Goal: Task Accomplishment & Management: Manage account settings

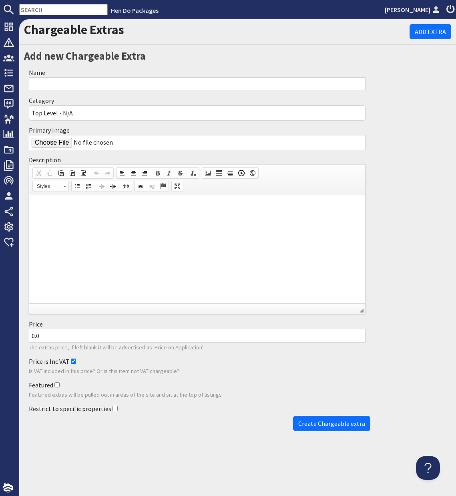
click at [57, 87] on input "Name" at bounding box center [197, 84] width 337 height 14
type input "Extra Beds"
click at [53, 205] on p at bounding box center [197, 207] width 320 height 8
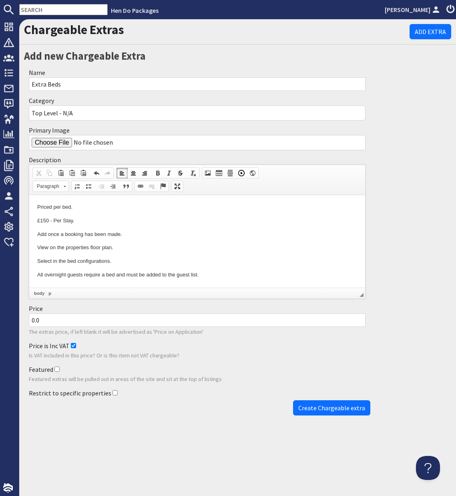
click at [55, 145] on input "Primary Image" at bounding box center [197, 142] width 337 height 15
type input "C:\fakepath\S12_Extra Beds +3.jpg"
click at [32, 322] on input "0.0" at bounding box center [197, 320] width 337 height 14
type input "150.0"
click at [113, 393] on input "Restrict to specific properties" at bounding box center [115, 392] width 5 height 5
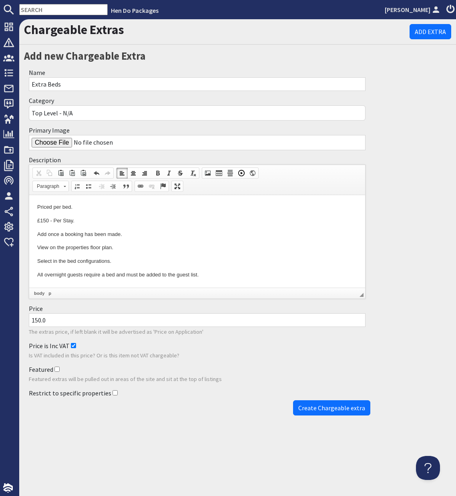
checkbox input "true"
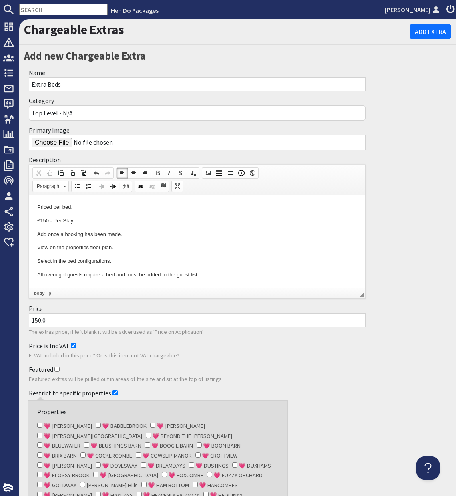
scroll to position [159, 0]
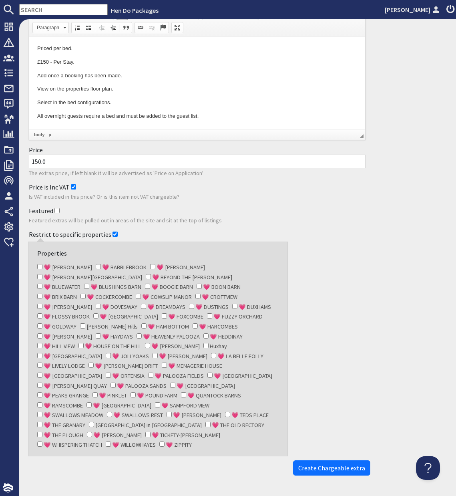
click at [328, 225] on div "Featured Featured extras will be pulled out in areas of the site and sit at the…" at bounding box center [197, 216] width 347 height 24
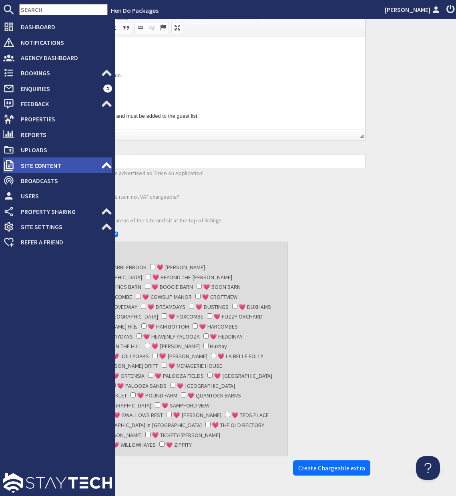
click at [111, 165] on icon at bounding box center [106, 165] width 11 height 11
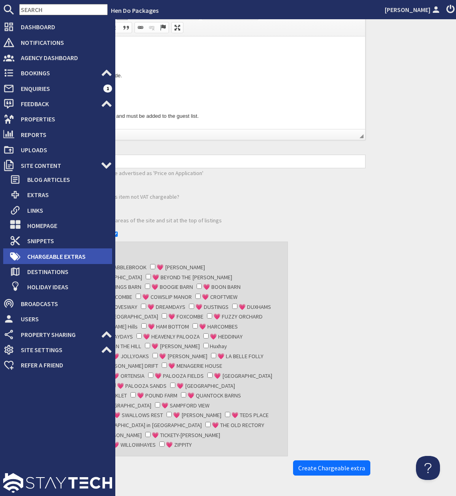
click at [72, 255] on span "Chargeable Extras" at bounding box center [66, 256] width 91 height 13
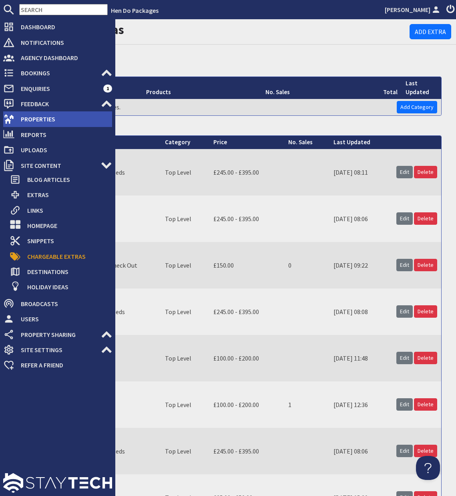
click at [41, 123] on span "Properties" at bounding box center [63, 119] width 98 height 13
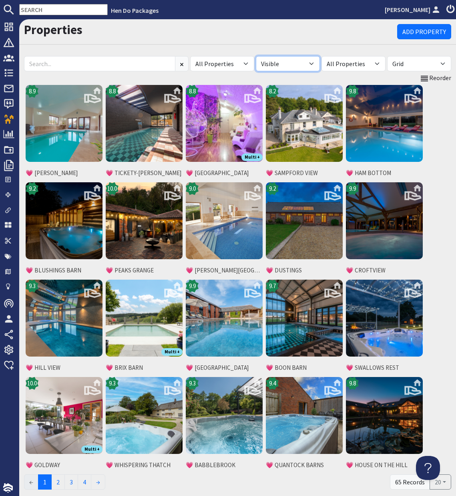
click at [314, 62] on select "All Visible Not Visible" at bounding box center [288, 63] width 64 height 15
select select "false"
click at [256, 56] on select "All Visible Not Visible" at bounding box center [288, 63] width 64 height 15
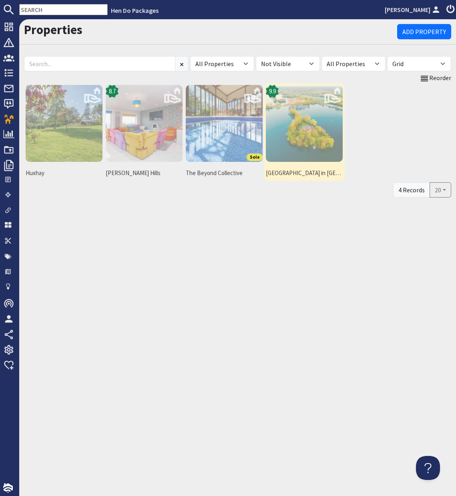
click at [307, 129] on img at bounding box center [304, 123] width 77 height 77
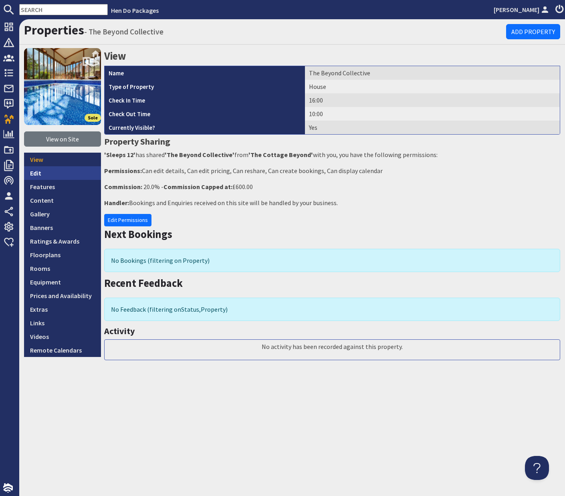
click at [36, 174] on link "Edit" at bounding box center [62, 173] width 77 height 14
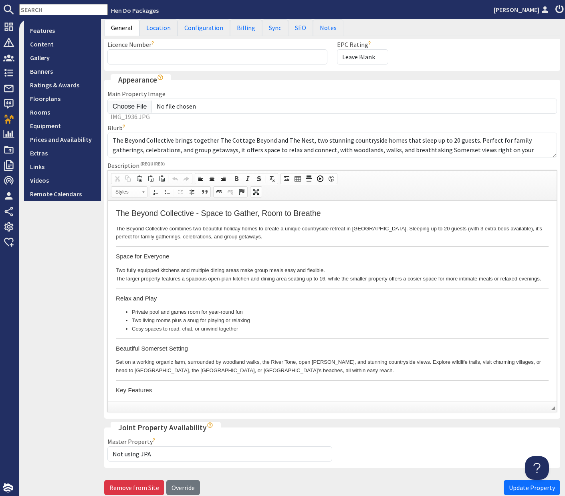
scroll to position [200, 0]
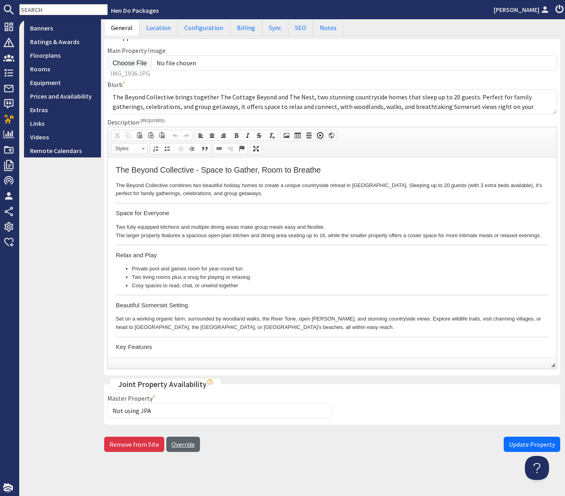
click at [183, 444] on link "Override" at bounding box center [183, 444] width 34 height 15
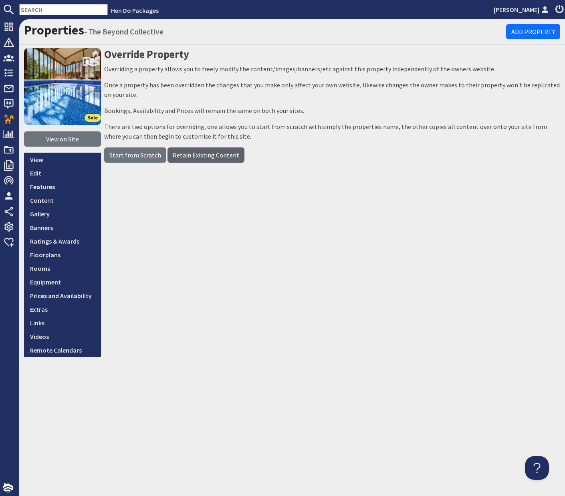
click at [214, 158] on link "Retain Existing Content" at bounding box center [205, 154] width 77 height 15
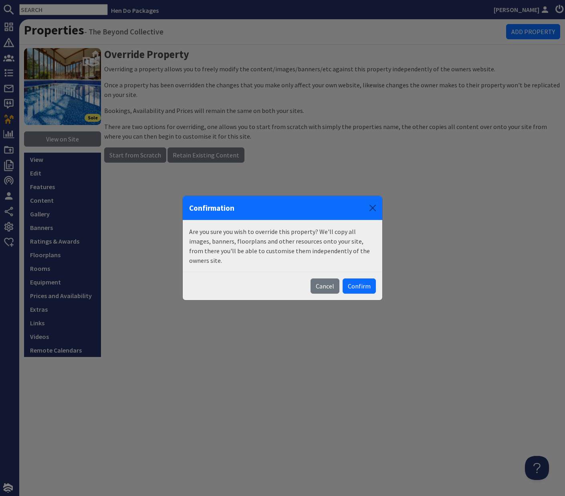
click at [363, 283] on button "Confirm" at bounding box center [359, 285] width 33 height 15
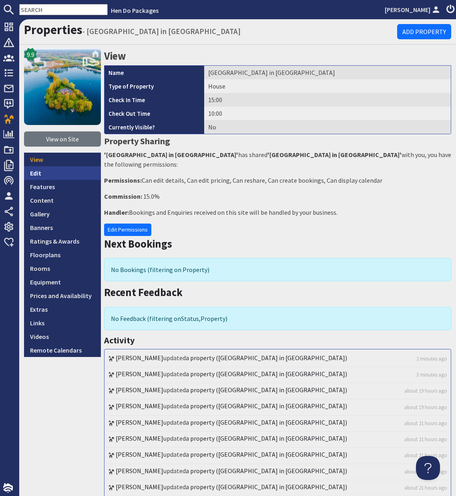
click at [40, 173] on link "Edit" at bounding box center [62, 173] width 77 height 14
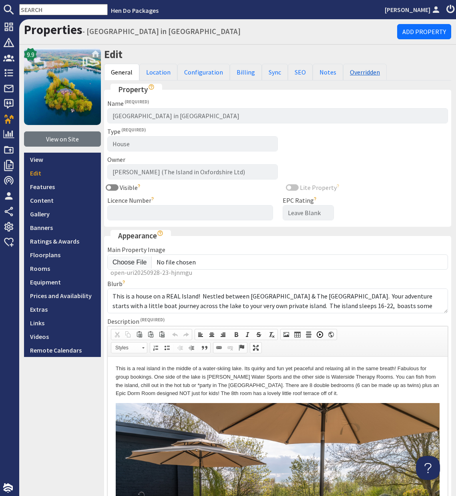
click at [367, 67] on link "Overridden" at bounding box center [365, 72] width 44 height 17
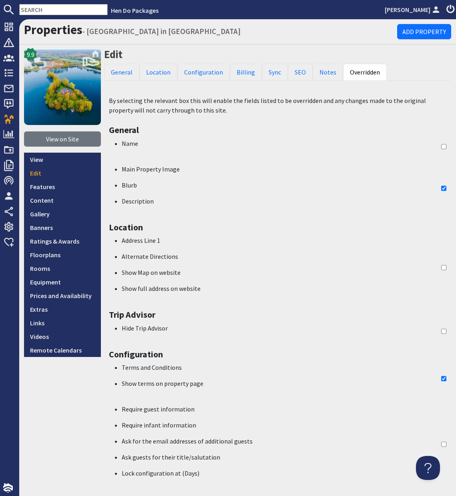
click at [446, 144] on input "checkbox" at bounding box center [444, 147] width 5 height 16
checkbox input "true"
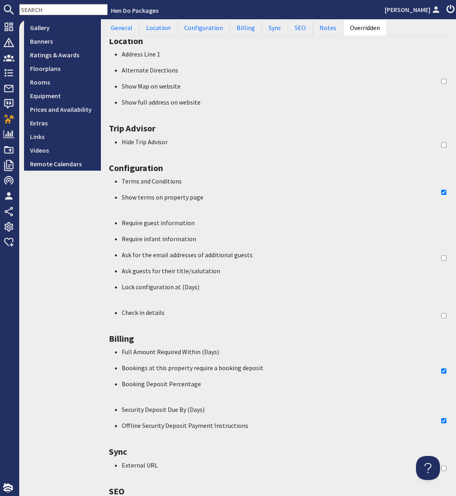
scroll to position [377, 0]
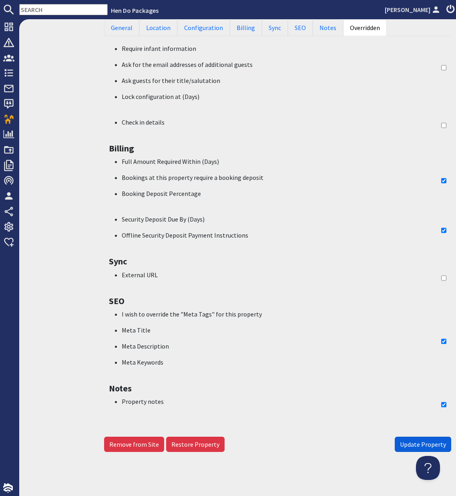
click at [433, 447] on span "Update Property" at bounding box center [423, 444] width 46 height 8
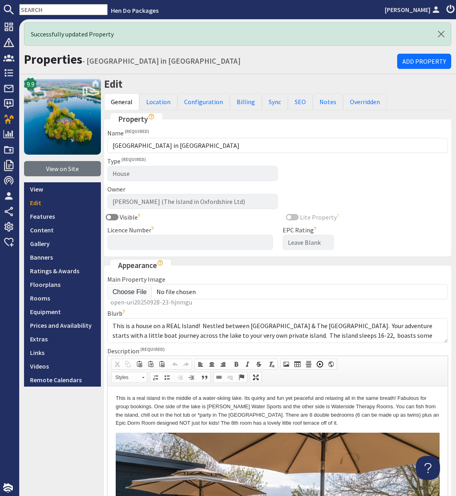
scroll to position [0, 0]
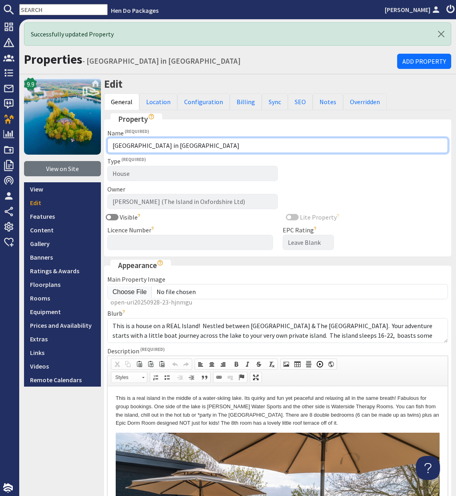
drag, startPoint x: 188, startPoint y: 146, endPoint x: 186, endPoint y: 135, distance: 11.3
click at [186, 135] on div "Name The Island in Oxfordshire" at bounding box center [277, 140] width 341 height 25
click at [113, 147] on input "Ducky Bird Island" at bounding box center [277, 145] width 341 height 15
paste input "💗"
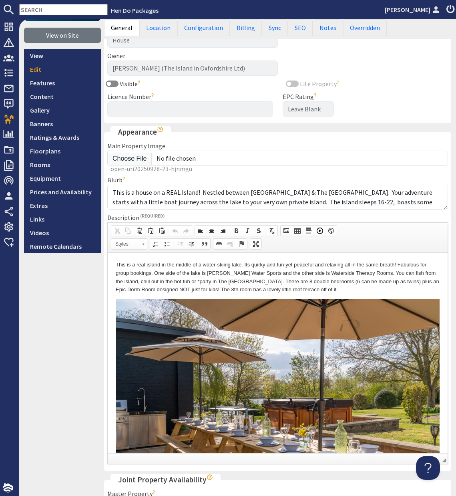
scroll to position [229, 0]
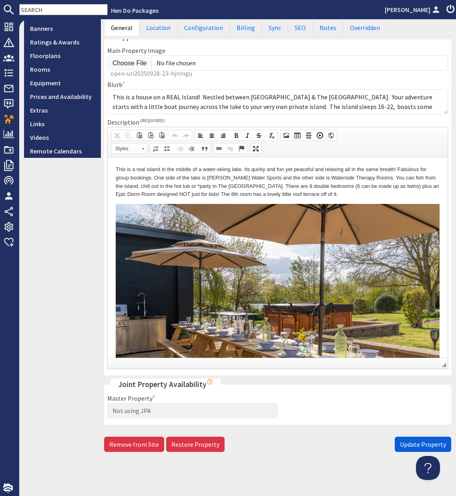
type input "💗 Ducky Bird Island"
click at [422, 446] on span "Update Property" at bounding box center [423, 444] width 46 height 8
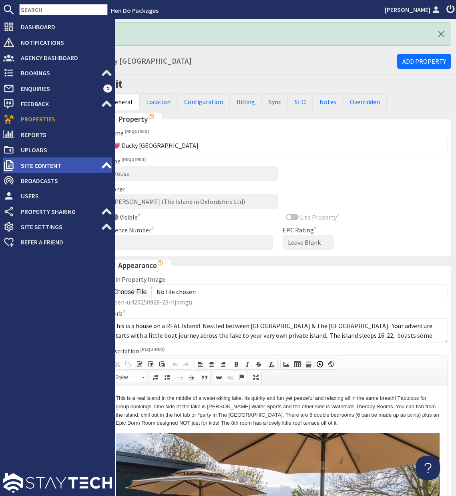
click at [112, 166] on icon at bounding box center [106, 165] width 11 height 11
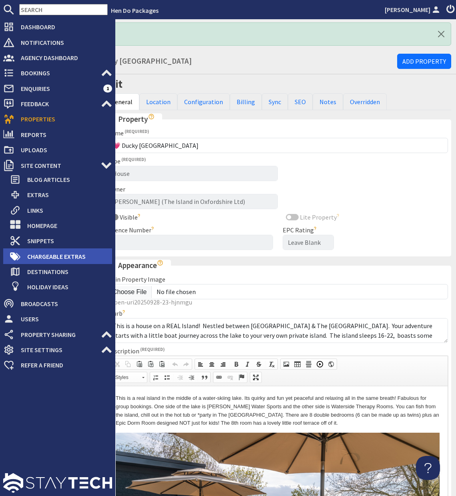
click at [75, 258] on span "Chargeable Extras" at bounding box center [66, 256] width 91 height 13
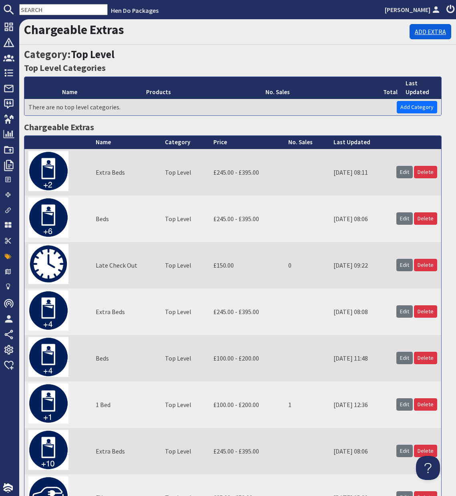
click at [425, 30] on link "Add Extra" at bounding box center [431, 31] width 42 height 15
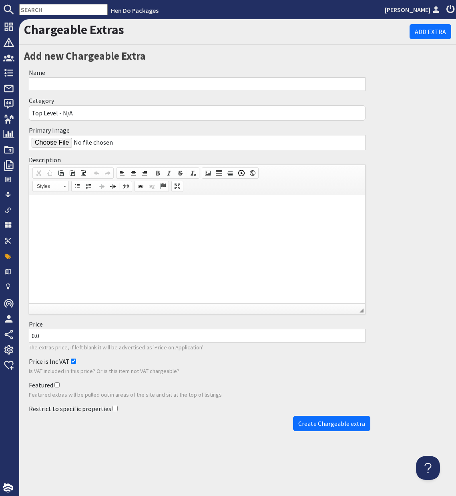
click at [47, 84] on input "Name" at bounding box center [197, 84] width 337 height 14
type input "Extra Beds"
click at [44, 143] on input "Primary Image" at bounding box center [197, 142] width 337 height 15
type input "C:\fakepath\S12_Extra Beds +6.jpg"
click at [81, 210] on p at bounding box center [197, 207] width 320 height 8
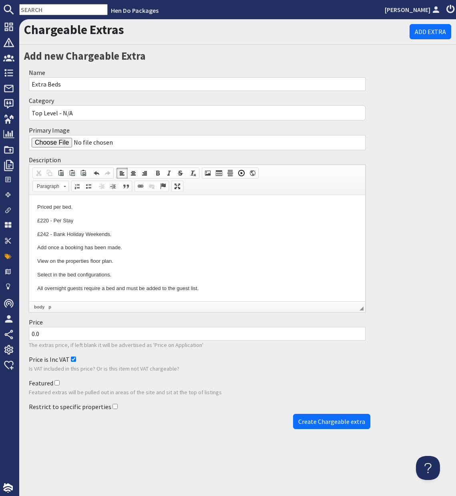
click at [30, 334] on input "0.0" at bounding box center [197, 334] width 337 height 14
type input "220.0"
click at [113, 407] on input "Restrict to specific properties" at bounding box center [115, 406] width 5 height 5
checkbox input "true"
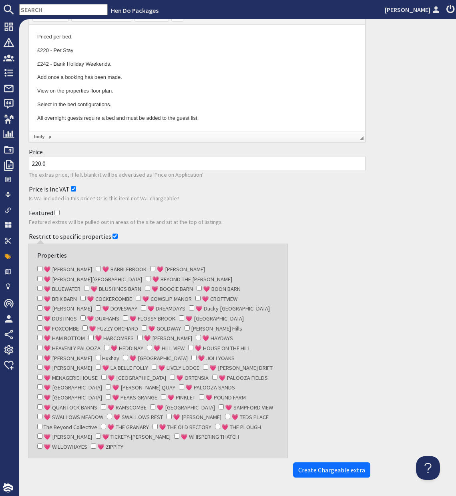
scroll to position [172, 0]
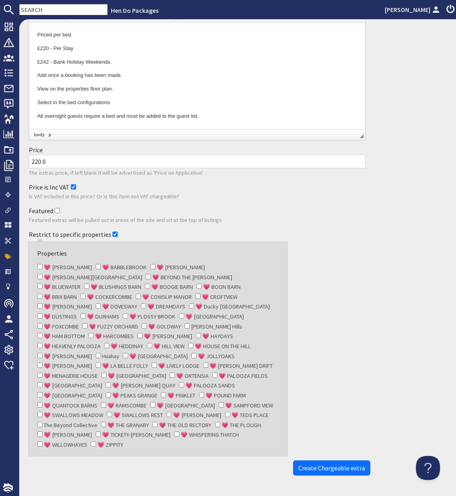
click at [189, 305] on input "💗 Ducky Bird Island" at bounding box center [191, 305] width 5 height 5
checkbox input "true"
click at [336, 464] on span "Create Chargeable extra" at bounding box center [332, 468] width 67 height 8
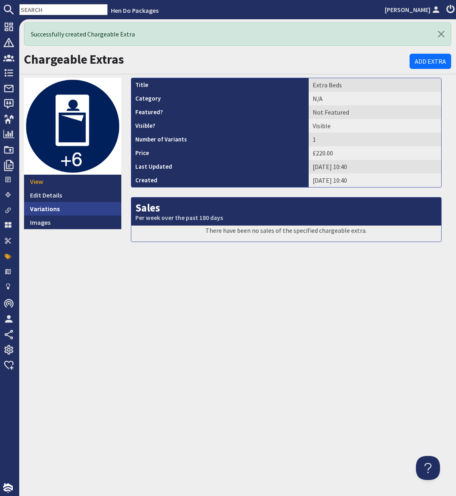
click at [48, 207] on link "Variations" at bounding box center [72, 209] width 97 height 14
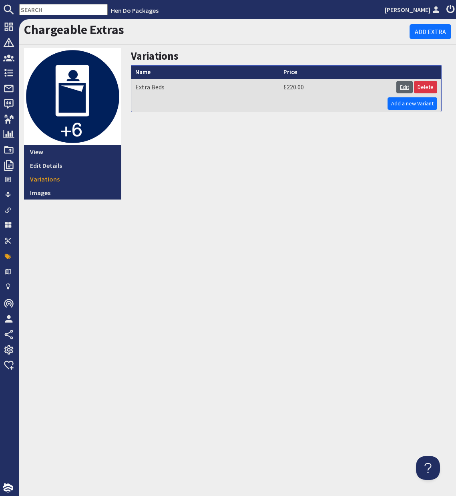
click at [407, 87] on link "Edit" at bounding box center [405, 87] width 16 height 12
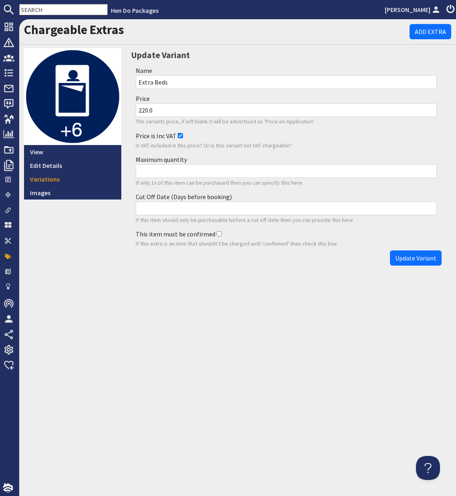
click at [197, 63] on div "Update Variant Name Extra Beds Price 220.0 The variants price, if left blank it…" at bounding box center [286, 159] width 321 height 222
paste input "Bed Per Stay"
type input "Bed Per Stay"
click at [147, 171] on input "Maximum quantity" at bounding box center [286, 171] width 301 height 14
type input "6"
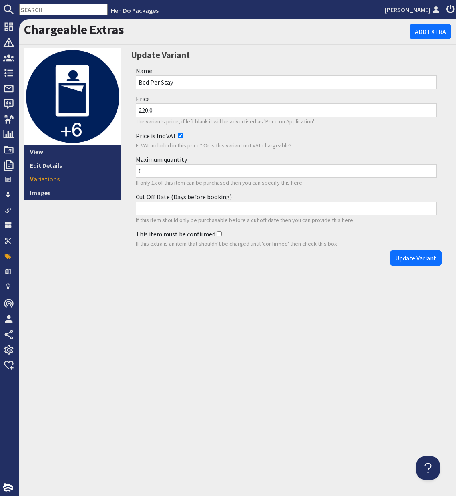
click at [162, 208] on input "Cut Off Date (Days before booking)" at bounding box center [286, 209] width 301 height 14
type input "7"
click at [406, 260] on span "Update Variant" at bounding box center [415, 258] width 41 height 8
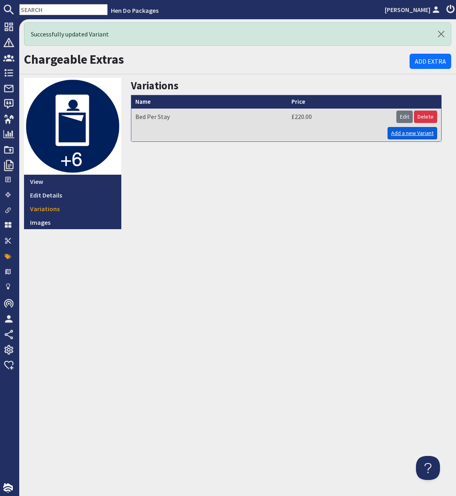
click at [404, 135] on link "Add a new Variant" at bounding box center [413, 133] width 50 height 12
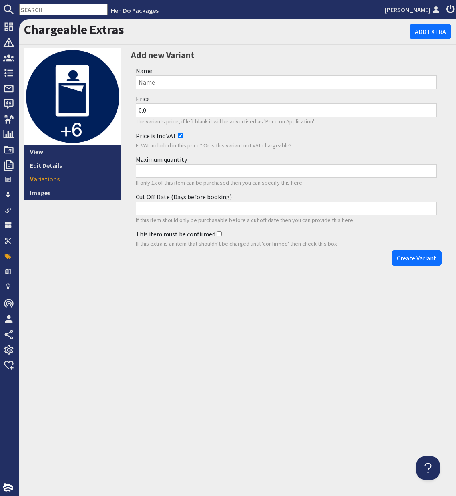
click at [152, 75] on input "Name" at bounding box center [286, 82] width 301 height 14
paste input "Extra Bed on Bank Holiday"
type input "Extra Bed on Bank Holiday"
drag, startPoint x: 145, startPoint y: 110, endPoint x: 115, endPoint y: 108, distance: 29.7
click at [115, 108] on div "View Edit Details Variations Images Add new Variant Name Extra Bed on Bank Holi…" at bounding box center [232, 159] width 437 height 222
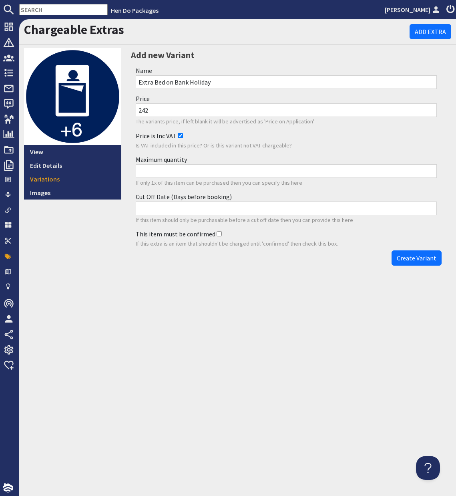
type input "242"
click at [148, 170] on input "Maximum quantity" at bounding box center [286, 171] width 301 height 14
type input "6"
click at [186, 216] on p "If this item should only be purchasable before a cut off date then you can prov…" at bounding box center [286, 220] width 301 height 9
click at [185, 211] on input "Cut Off Date (Days before booking)" at bounding box center [286, 209] width 301 height 14
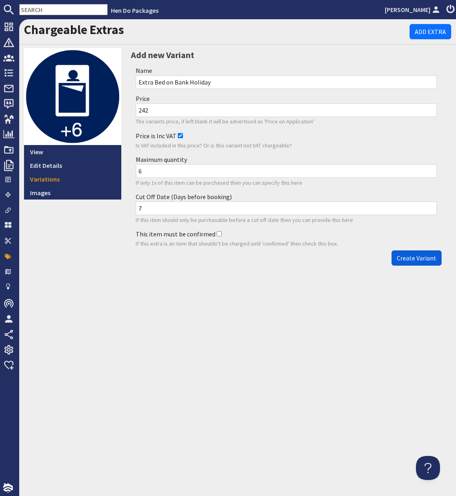
type input "7"
click at [413, 258] on span "Create Variant" at bounding box center [417, 258] width 40 height 8
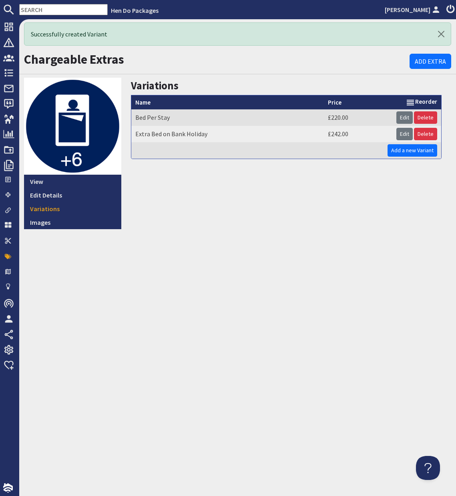
click at [34, 11] on input "text" at bounding box center [63, 9] width 89 height 11
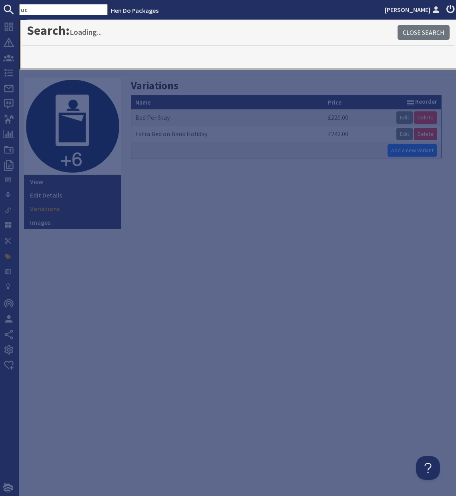
type input "u"
type input "ducky"
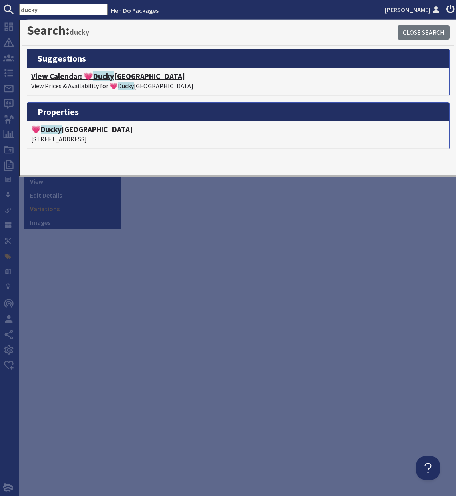
click at [58, 78] on h4 "View Calendar: 💗 Ducky Bird Island" at bounding box center [238, 76] width 414 height 9
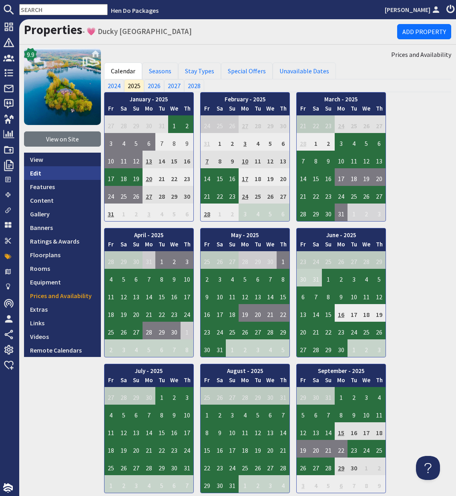
click at [34, 175] on link "Edit" at bounding box center [62, 173] width 77 height 14
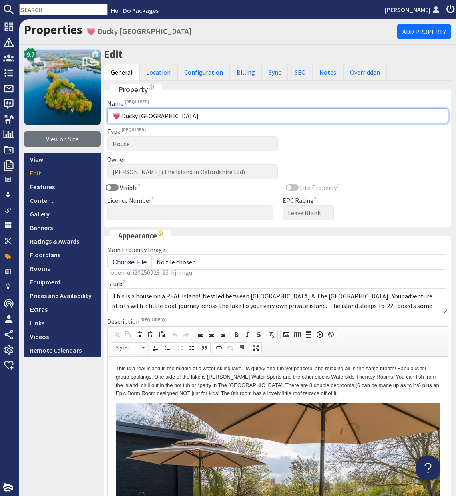
drag, startPoint x: 181, startPoint y: 117, endPoint x: 125, endPoint y: 117, distance: 55.7
click at [125, 117] on input "💗 Ducky Bird Island" at bounding box center [277, 115] width 341 height 15
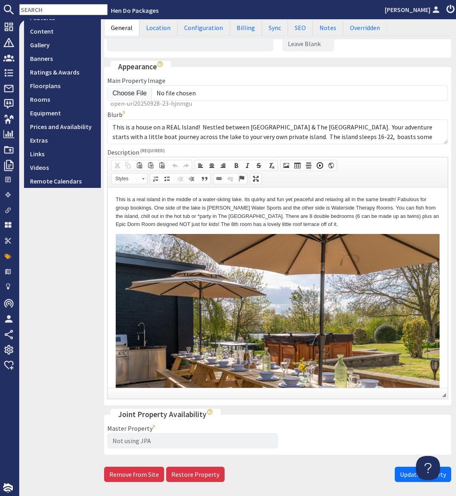
scroll to position [200, 0]
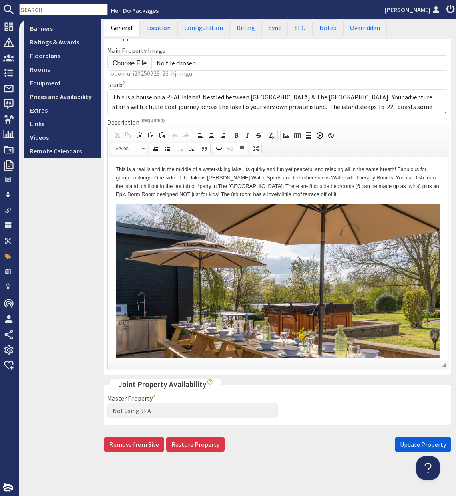
type input "💗 [GEOGRAPHIC_DATA]"
click at [419, 446] on span "Update Property" at bounding box center [423, 444] width 46 height 8
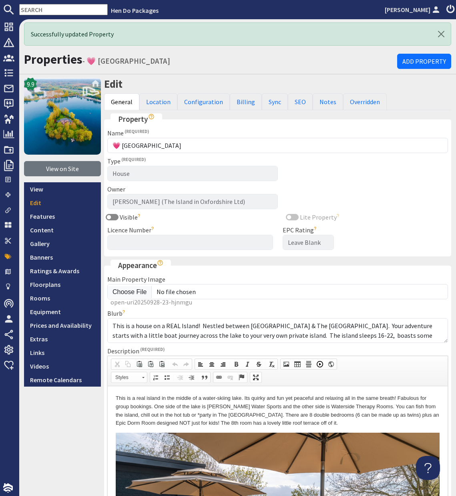
scroll to position [0, 0]
click at [60, 9] on input "text" at bounding box center [63, 9] width 89 height 11
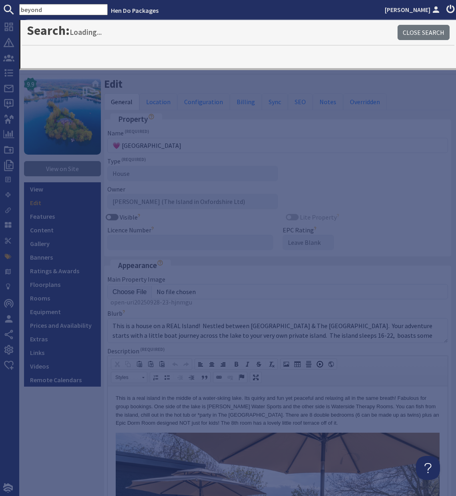
type input "beyond"
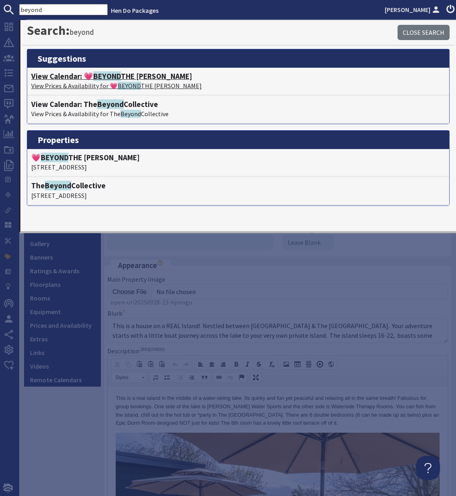
click at [124, 78] on h4 "View Calendar: 💗 BEYOND THE WOODS" at bounding box center [238, 76] width 414 height 9
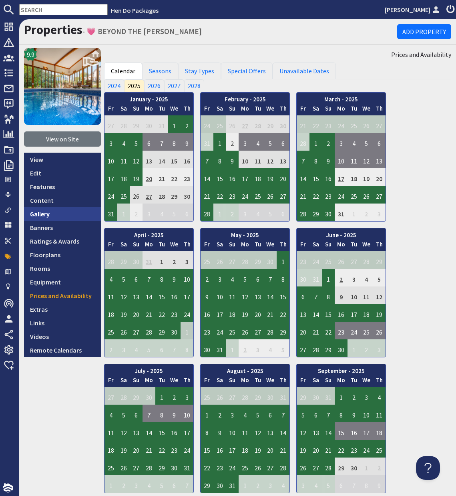
click at [45, 214] on link "Gallery" at bounding box center [62, 214] width 77 height 14
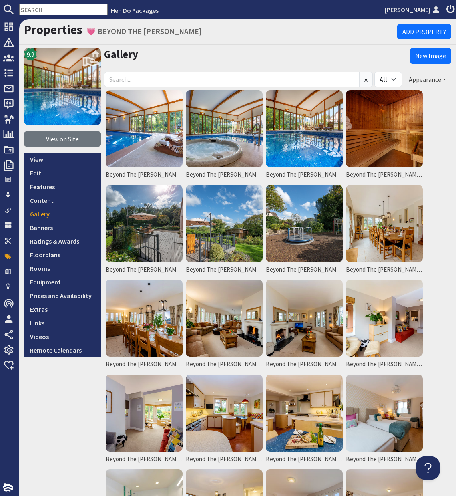
click at [421, 79] on button "Appearance" at bounding box center [428, 79] width 48 height 15
click at [423, 55] on link "New Image" at bounding box center [430, 56] width 41 height 16
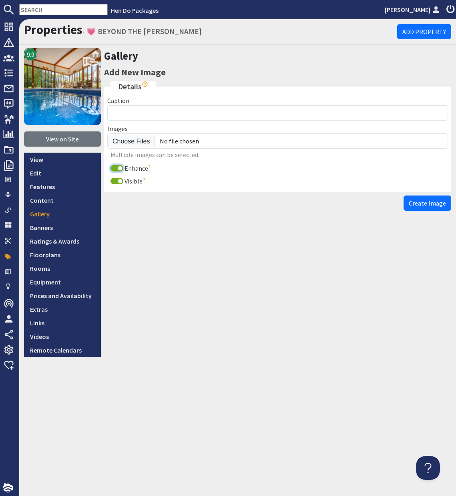
click at [117, 169] on input "Enhance" at bounding box center [117, 168] width 13 height 6
checkbox input "false"
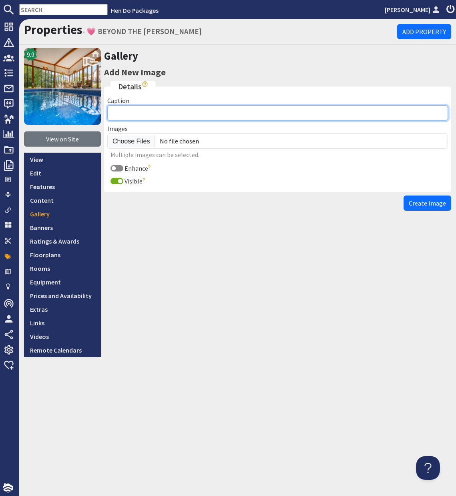
click at [133, 115] on input "Caption" at bounding box center [277, 112] width 341 height 15
type input "Beyond The Woods"
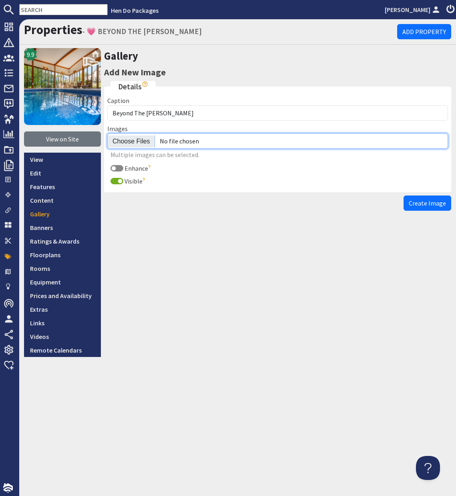
click at [129, 143] on input "file" at bounding box center [277, 140] width 341 height 15
type input "C:\fakepath\beyond-the-woods-somerset-luxury-group-accommodation-sleeps-10.jpg"
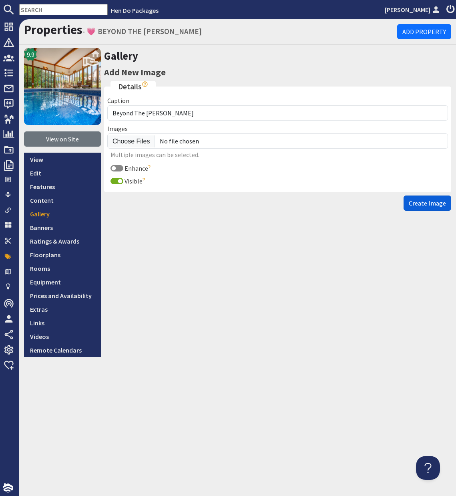
click at [429, 209] on button "Create Image" at bounding box center [428, 203] width 48 height 15
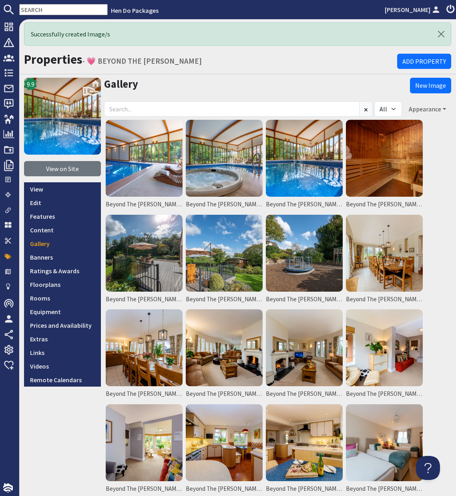
click at [447, 107] on button "Appearance" at bounding box center [428, 108] width 48 height 15
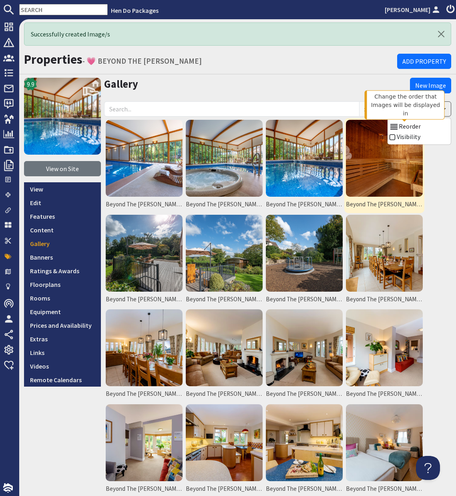
click at [410, 123] on link "Reorder" at bounding box center [405, 126] width 32 height 8
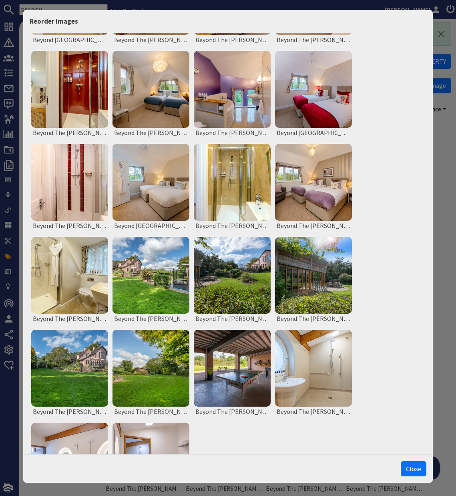
scroll to position [528, 0]
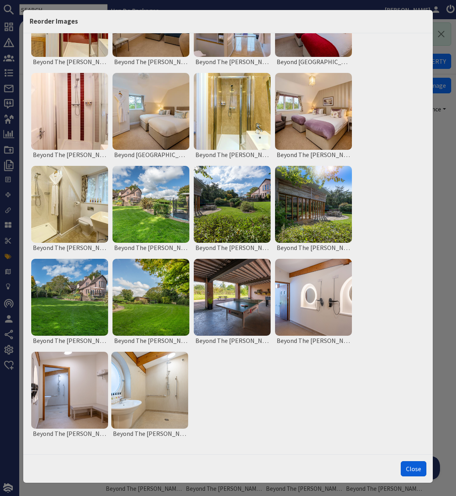
click at [413, 468] on button "Close" at bounding box center [414, 468] width 26 height 15
click at [414, 468] on button "Close" at bounding box center [414, 468] width 26 height 15
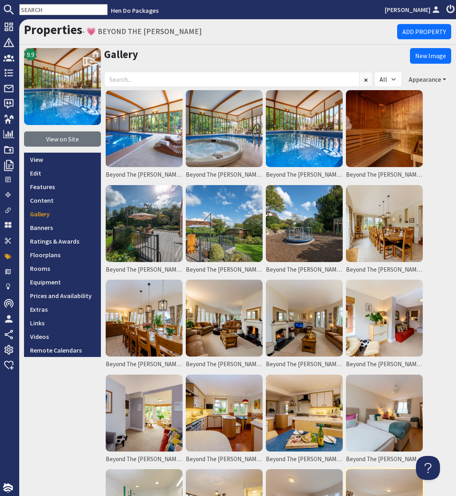
scroll to position [0, 0]
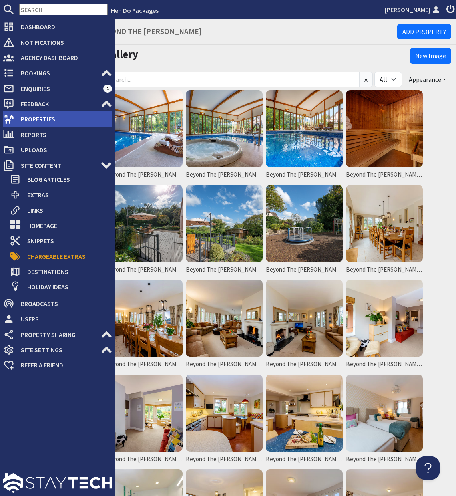
click at [32, 121] on span "Properties" at bounding box center [63, 119] width 98 height 13
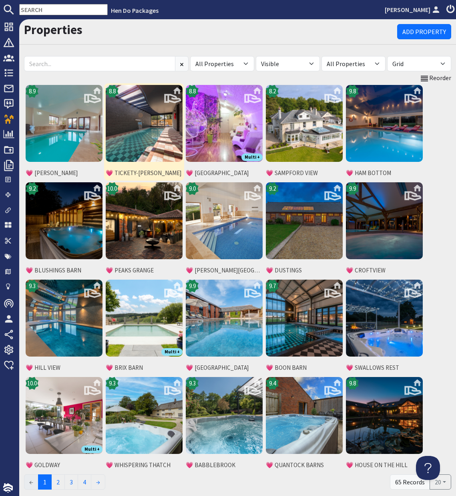
scroll to position [36, 0]
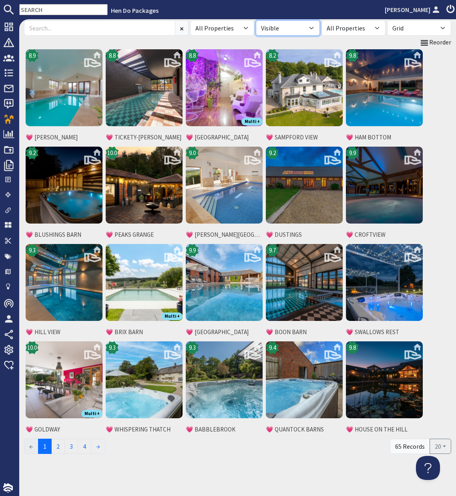
click at [309, 28] on select "All Visible Not Visible" at bounding box center [288, 27] width 64 height 15
select select "false"
click at [256, 20] on select "All Visible Not Visible" at bounding box center [288, 27] width 64 height 15
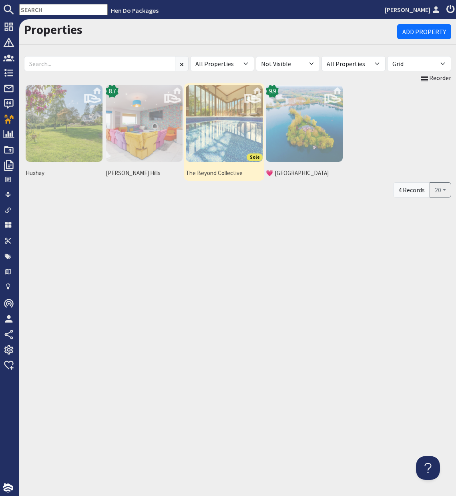
click at [234, 132] on img at bounding box center [224, 123] width 77 height 77
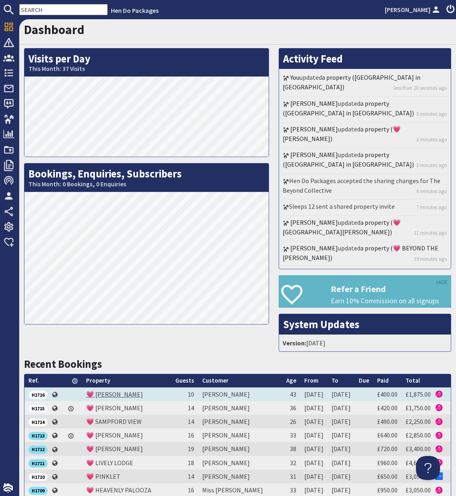
click at [111, 395] on link "💗 [PERSON_NAME]" at bounding box center [114, 394] width 57 height 8
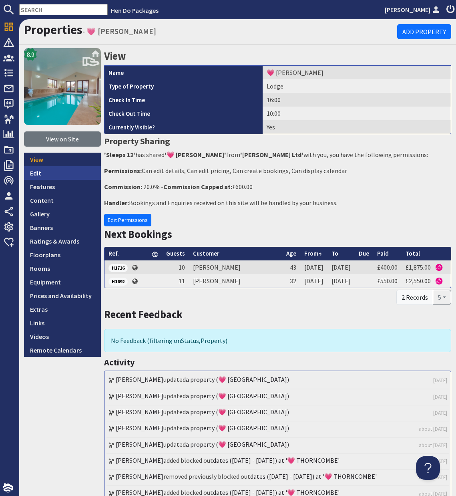
click at [37, 173] on link "Edit" at bounding box center [62, 173] width 77 height 14
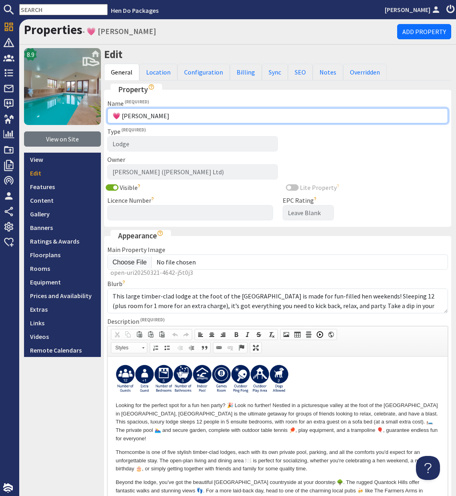
drag, startPoint x: 121, startPoint y: 116, endPoint x: 110, endPoint y: 116, distance: 11.2
click at [110, 116] on input "💗 [PERSON_NAME]" at bounding box center [277, 115] width 341 height 15
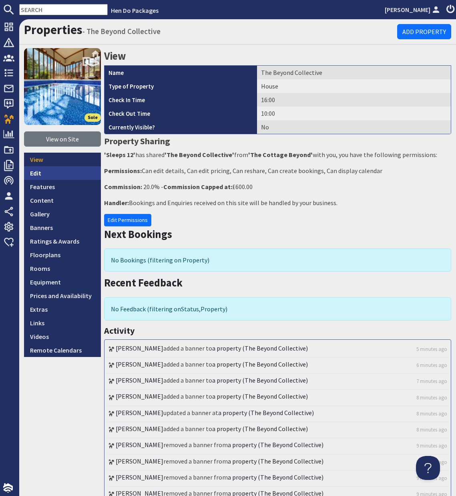
click at [35, 172] on link "Edit" at bounding box center [62, 173] width 77 height 14
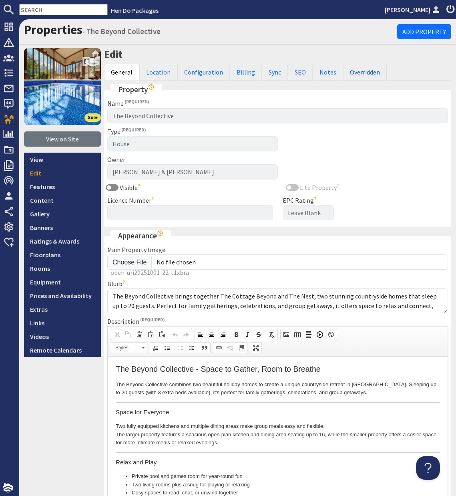
click at [368, 75] on link "Overridden" at bounding box center [365, 72] width 44 height 17
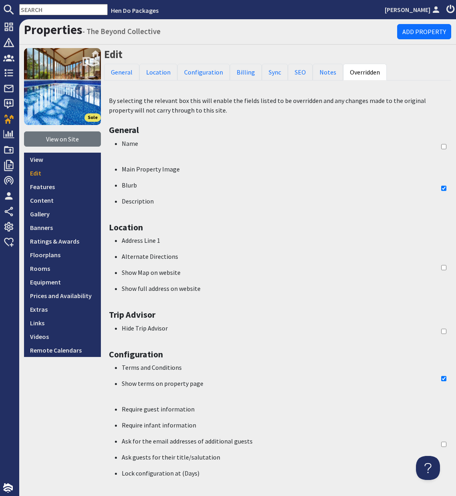
click at [444, 145] on input "checkbox" at bounding box center [444, 147] width 5 height 16
checkbox input "true"
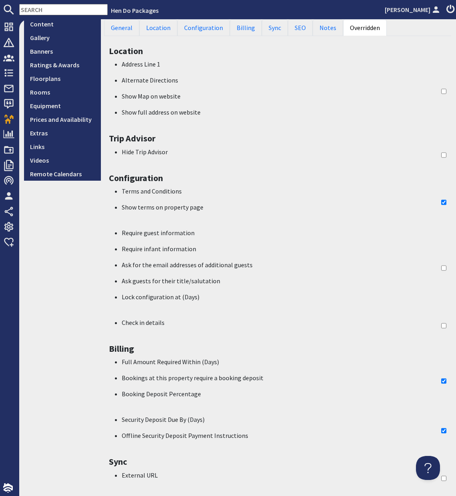
scroll to position [377, 0]
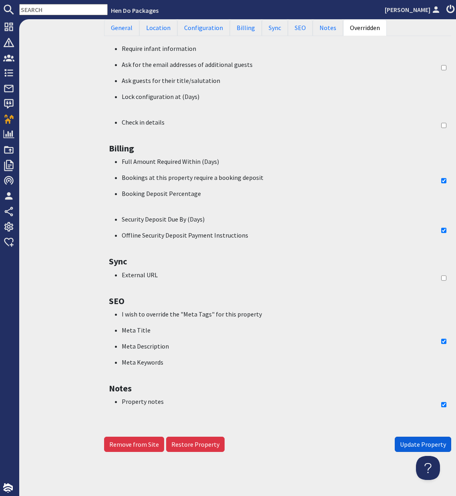
click at [414, 447] on span "Update Property" at bounding box center [423, 444] width 46 height 8
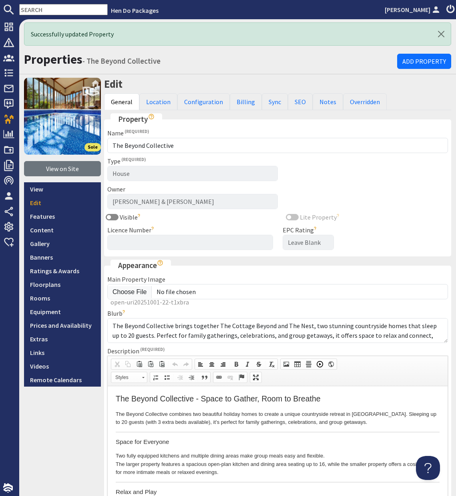
scroll to position [0, 0]
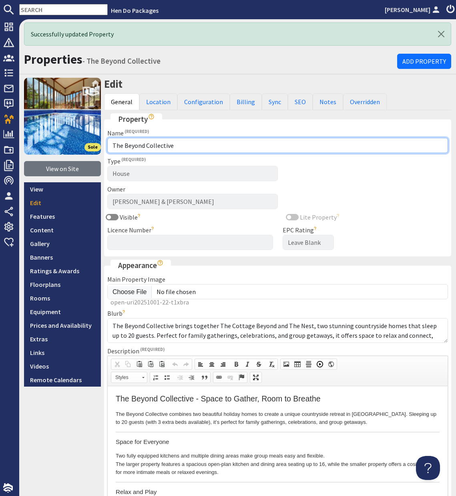
drag, startPoint x: 188, startPoint y: 147, endPoint x: 179, endPoint y: 135, distance: 14.0
click at [179, 135] on div "Name The Beyond Collective" at bounding box center [277, 140] width 341 height 25
click at [114, 145] on input "JAYS ROOST" at bounding box center [277, 145] width 341 height 15
click at [114, 146] on input "JAYS ROOST" at bounding box center [277, 145] width 341 height 15
click at [112, 147] on input "JAYS ROOST" at bounding box center [277, 145] width 341 height 15
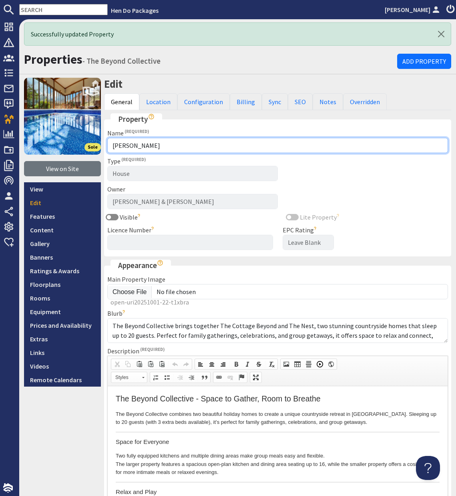
paste input "💗"
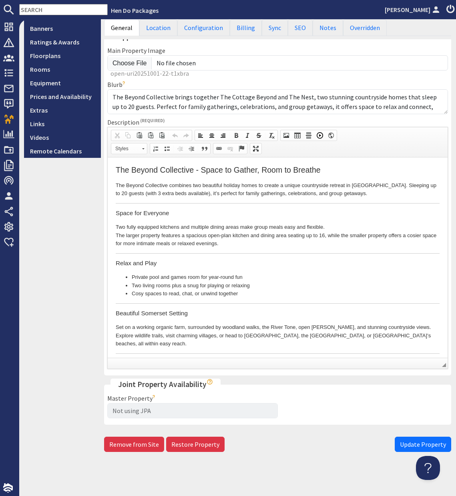
type input "💗 [PERSON_NAME]"
click at [416, 445] on span "Update Property" at bounding box center [423, 444] width 46 height 8
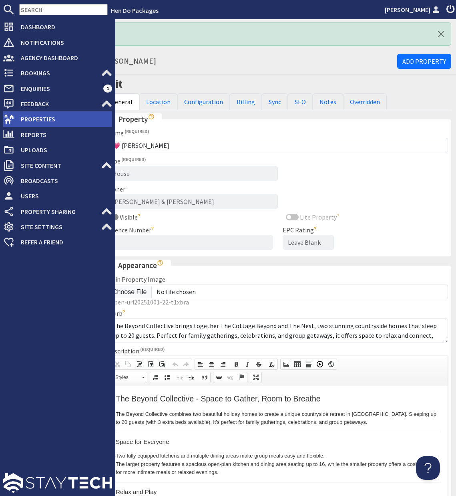
click at [32, 117] on span "Properties" at bounding box center [63, 119] width 98 height 13
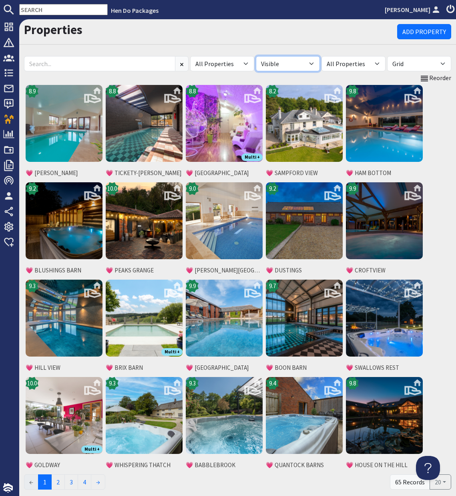
click at [314, 62] on select "All Visible Not Visible" at bounding box center [288, 63] width 64 height 15
select select "false"
click at [256, 56] on select "All Visible Not Visible" at bounding box center [288, 63] width 64 height 15
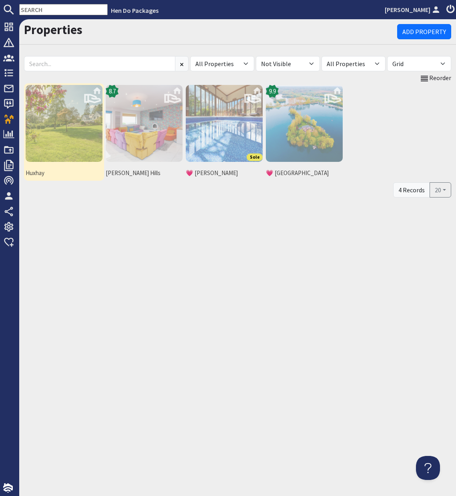
click at [79, 130] on img at bounding box center [64, 123] width 77 height 77
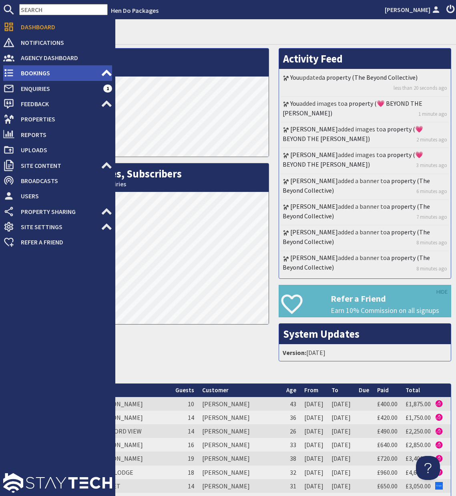
click at [38, 71] on span "Bookings" at bounding box center [57, 73] width 87 height 13
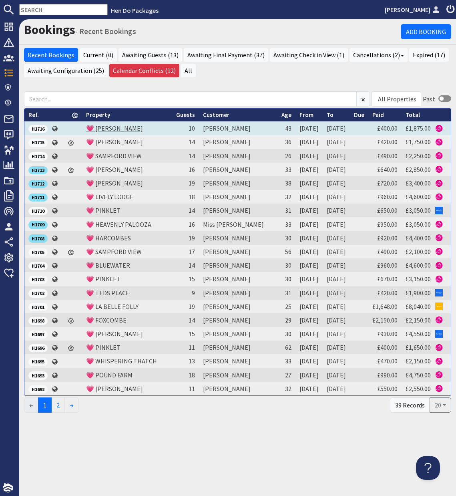
click at [121, 129] on link "💗 [PERSON_NAME]" at bounding box center [114, 128] width 57 height 8
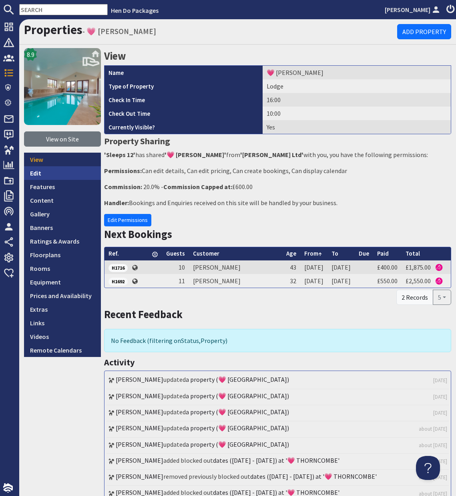
click at [39, 173] on link "Edit" at bounding box center [62, 173] width 77 height 14
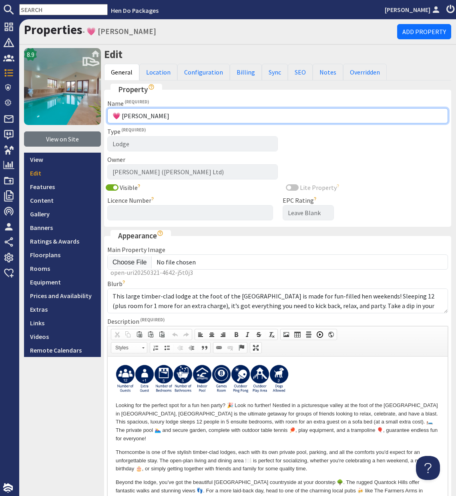
drag, startPoint x: 121, startPoint y: 115, endPoint x: 108, endPoint y: 115, distance: 12.8
click at [108, 115] on input "💗 [PERSON_NAME]" at bounding box center [277, 115] width 341 height 15
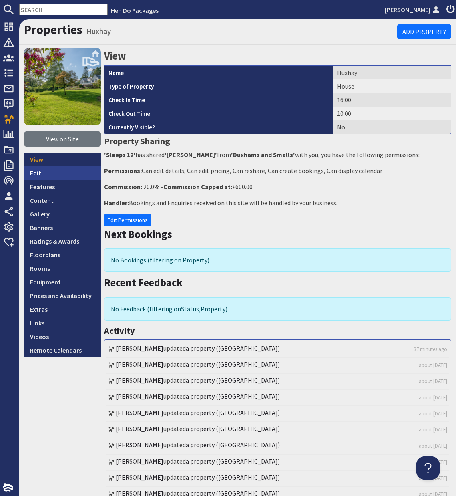
click at [35, 173] on link "Edit" at bounding box center [62, 173] width 77 height 14
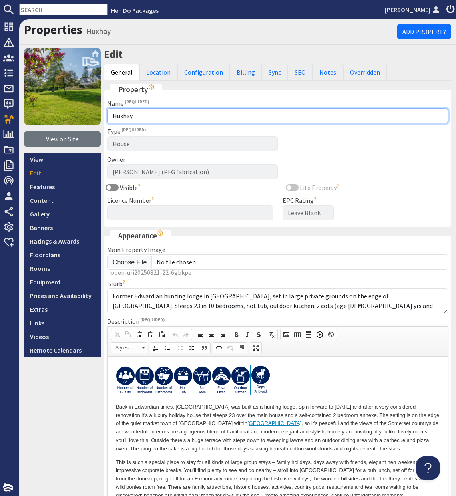
drag, startPoint x: 147, startPoint y: 119, endPoint x: 133, endPoint y: 117, distance: 14.6
click at [146, 118] on input "Huxhay" at bounding box center [277, 115] width 341 height 15
click at [112, 116] on input "Huxhay" at bounding box center [277, 115] width 341 height 15
paste input "💗"
click at [131, 116] on input "💗 Huxhay" at bounding box center [277, 115] width 341 height 15
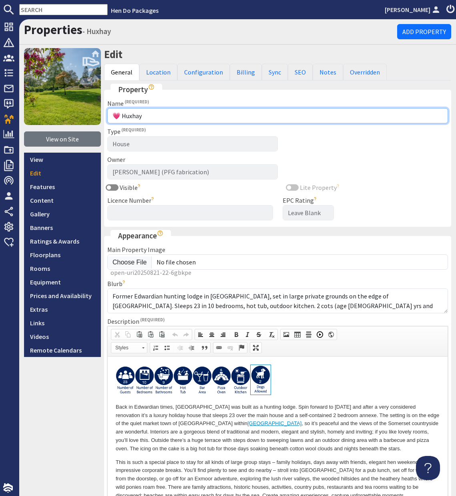
click at [131, 116] on input "💗 Huxhay" at bounding box center [277, 115] width 341 height 15
type input "💗 HUXHAY"
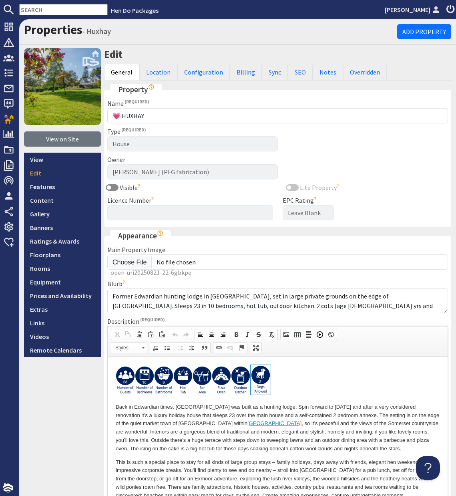
click at [341, 132] on fieldset "Property Name 💗 HUXHAY Type Not Specified Annexe Apartment Barn Boathouse Bothy…" at bounding box center [277, 155] width 347 height 143
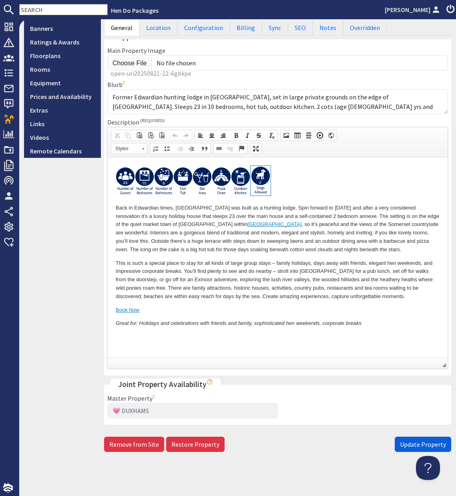
click at [414, 445] on span "Update Property" at bounding box center [423, 444] width 46 height 8
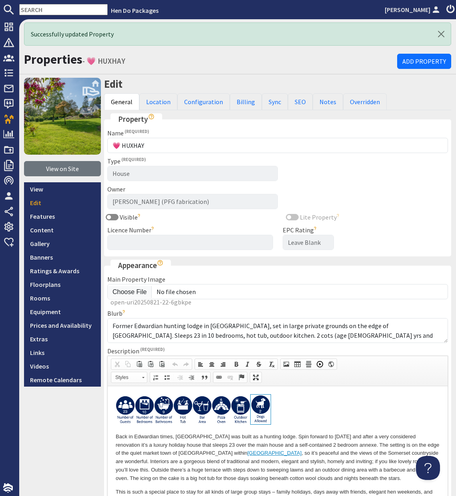
scroll to position [0, 0]
